Goal: Task Accomplishment & Management: Complete application form

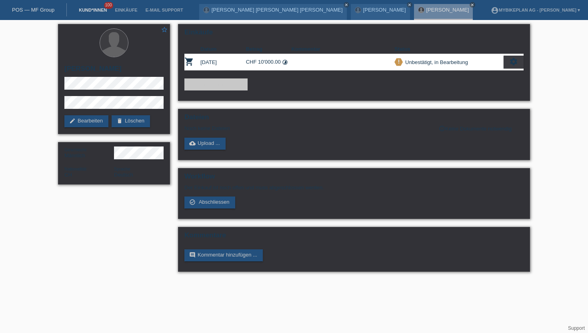
click at [97, 11] on link "Kund*innen" at bounding box center [93, 10] width 36 height 5
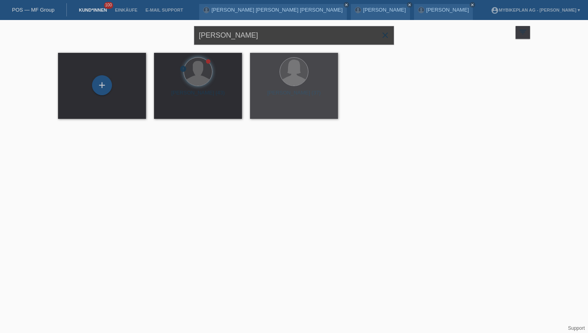
drag, startPoint x: 256, startPoint y: 35, endPoint x: 208, endPoint y: 35, distance: 47.6
click at [208, 35] on input "[PERSON_NAME]" at bounding box center [294, 35] width 200 height 19
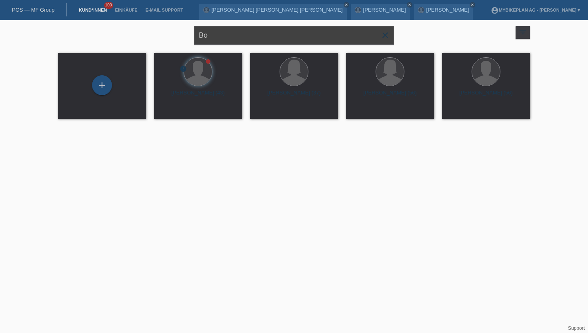
type input "B"
paste input "[PERSON_NAME]"
type input "Michel Müller"
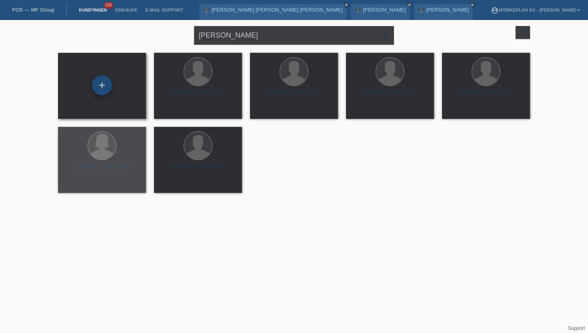
click at [104, 88] on div "+" at bounding box center [102, 85] width 20 height 20
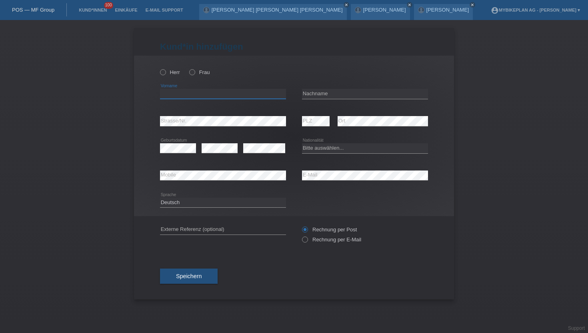
click at [178, 96] on input "text" at bounding box center [223, 94] width 126 height 10
paste input "[PERSON_NAME]"
click at [184, 93] on input "[PERSON_NAME]" at bounding box center [223, 94] width 126 height 10
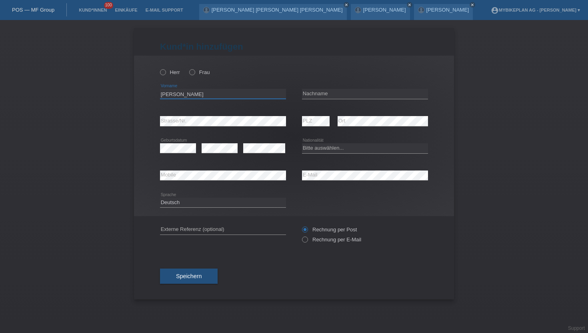
type input "Michel"
click at [307, 92] on input "text" at bounding box center [365, 94] width 126 height 10
paste input "Müller"
type input "Müller"
click at [159, 68] on icon at bounding box center [159, 68] width 0 height 0
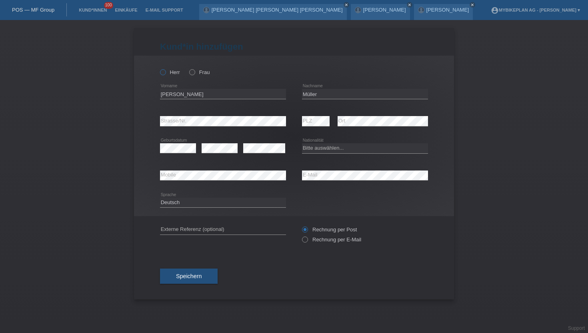
click at [160, 72] on input "Herr" at bounding box center [162, 71] width 5 height 5
radio input "true"
click at [319, 181] on div "error E-Mail" at bounding box center [365, 175] width 126 height 27
click at [309, 241] on label "Rechnung per E-Mail" at bounding box center [331, 240] width 59 height 6
click at [307, 241] on input "Rechnung per E-Mail" at bounding box center [304, 242] width 5 height 10
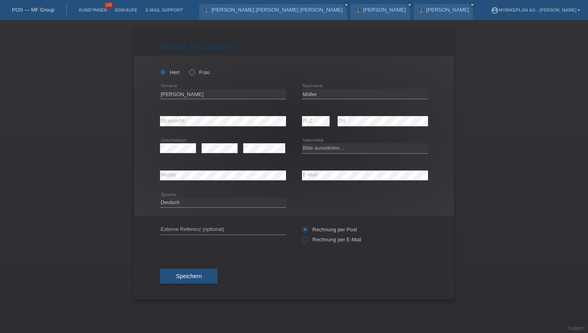
radio input "true"
click at [204, 181] on div "error Mobile" at bounding box center [223, 175] width 126 height 27
click at [324, 149] on select "Bitte auswählen... Schweiz Deutschland Liechtenstein Österreich ------------ Af…" at bounding box center [365, 148] width 126 height 10
select select "CH"
click at [302, 144] on select "Bitte auswählen... Schweiz Deutschland Liechtenstein Österreich ------------ Af…" at bounding box center [365, 148] width 126 height 10
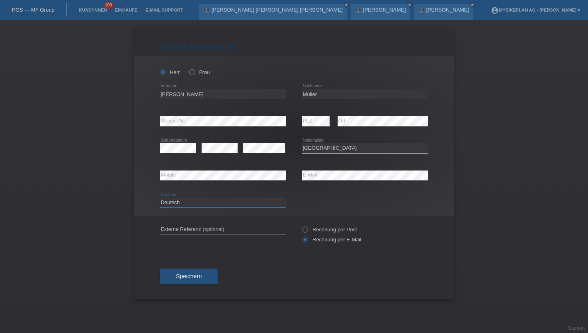
click at [195, 203] on select "Deutsch Français Italiano English" at bounding box center [223, 203] width 126 height 10
click at [160, 198] on select "Deutsch Français Italiano English" at bounding box center [223, 203] width 126 height 10
click at [185, 274] on span "Speichern" at bounding box center [189, 276] width 26 height 6
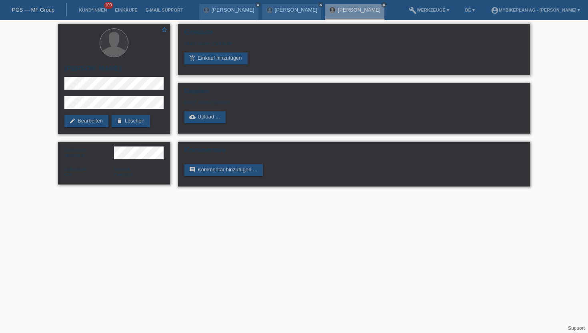
click at [191, 65] on div "Einkäufe Noch keine Einkäufe add_shopping_cart Einkauf hinzufügen" at bounding box center [354, 49] width 352 height 51
click at [193, 61] on icon "add_shopping_cart" at bounding box center [192, 58] width 6 height 6
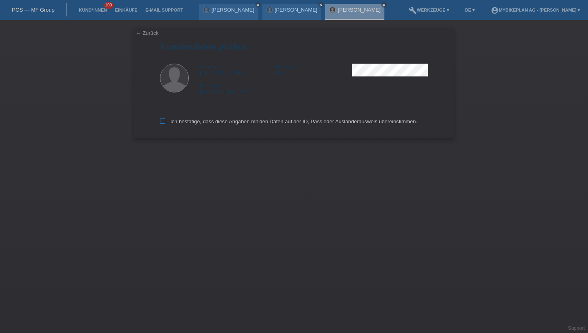
click at [163, 124] on icon at bounding box center [162, 120] width 5 height 5
click at [163, 124] on input "Ich bestätige, dass diese Angaben mit den Daten auf der ID, Pass oder Ausländer…" at bounding box center [162, 120] width 5 height 5
checkbox input "true"
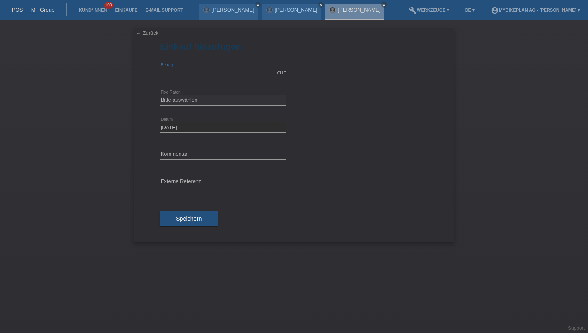
click at [178, 71] on input "text" at bounding box center [223, 73] width 126 height 10
type input "15000.00"
click at [181, 97] on select "Bitte auswählen 6 Raten 12 Raten 18 Raten 24 Raten 36 Raten 48 Raten" at bounding box center [223, 100] width 126 height 10
select select "488"
click at [160, 95] on select "Bitte auswählen 6 Raten 12 Raten 18 Raten 24 Raten 36 Raten 48 Raten" at bounding box center [223, 100] width 126 height 10
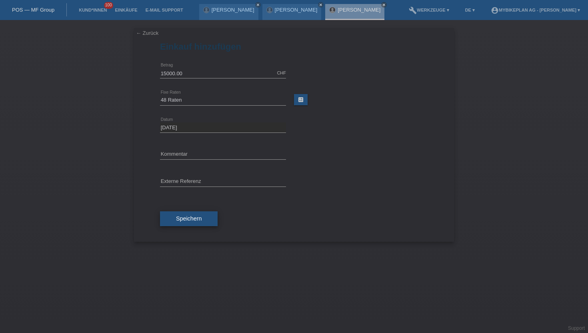
click at [185, 219] on span "Speichern" at bounding box center [189, 218] width 26 height 6
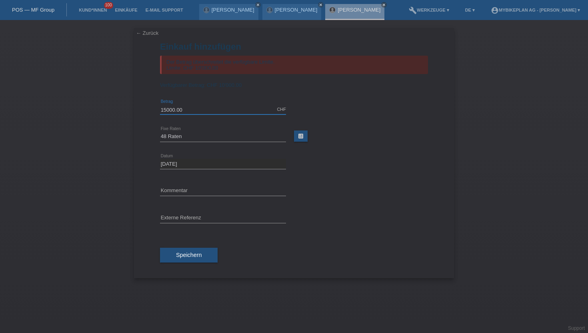
drag, startPoint x: 187, startPoint y: 110, endPoint x: 164, endPoint y: 110, distance: 22.8
click at [164, 110] on input "15000.00" at bounding box center [223, 109] width 126 height 10
type input "1.00"
